Goal: Information Seeking & Learning: Learn about a topic

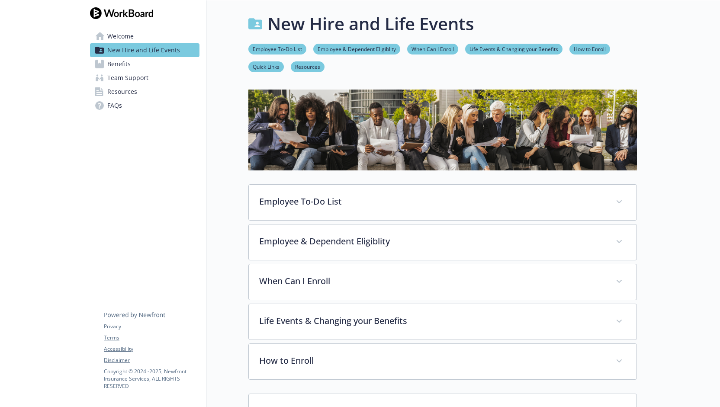
click at [119, 111] on span "FAQs" at bounding box center [114, 106] width 15 height 14
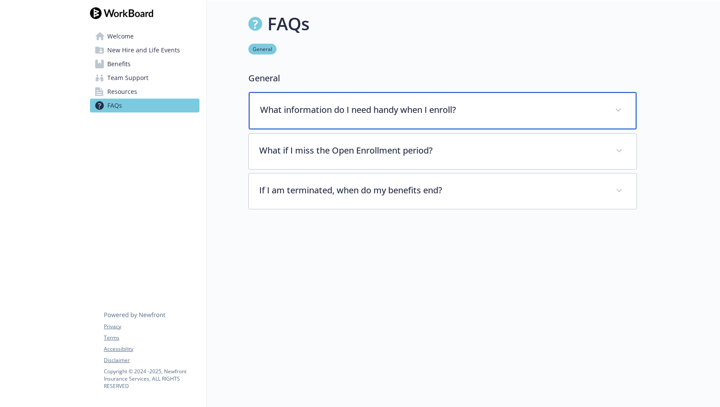
click at [463, 119] on div "What information do I need handy when I enroll?" at bounding box center [443, 110] width 388 height 37
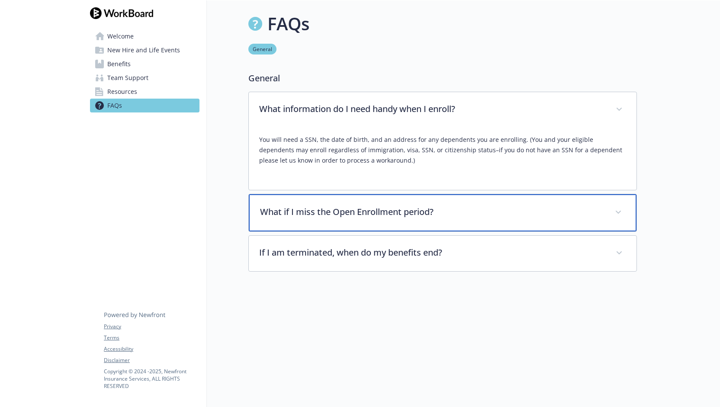
click at [444, 210] on p "What if I miss the Open Enrollment period?" at bounding box center [432, 212] width 345 height 13
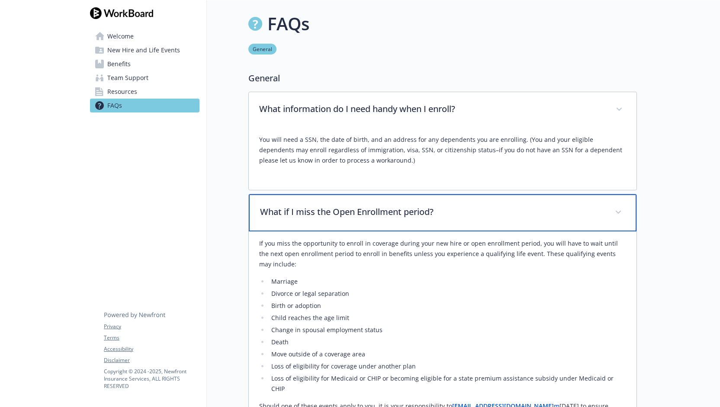
scroll to position [115, 0]
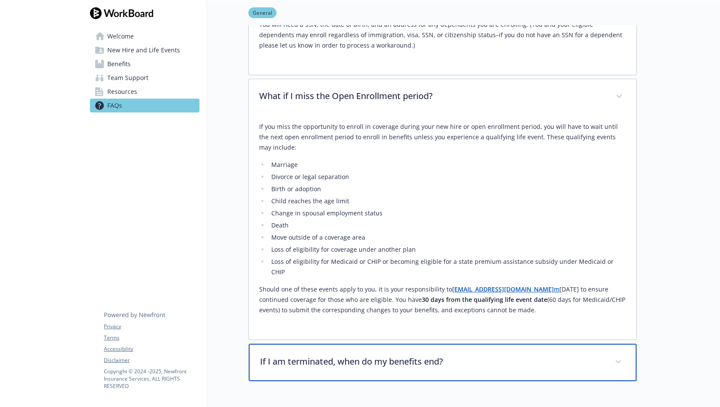
click at [419, 355] on p "If I am terminated, when do my benefits end?" at bounding box center [432, 361] width 345 height 13
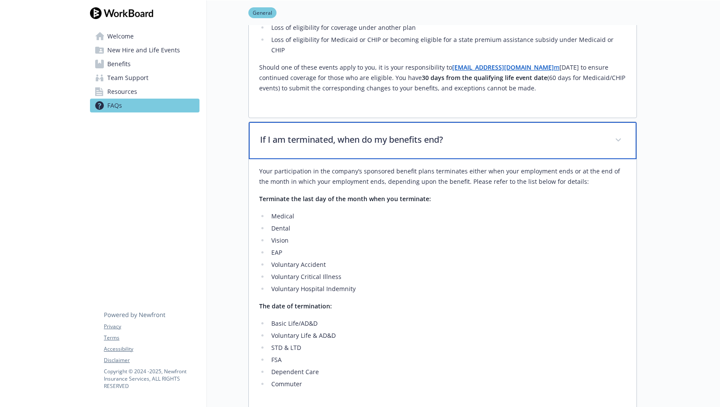
scroll to position [346, 0]
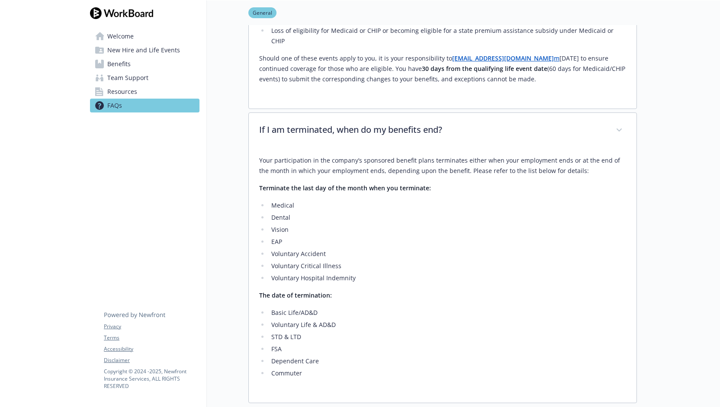
click at [651, 230] on div at bounding box center [678, 92] width 83 height 877
